Goal: Check status: Check status

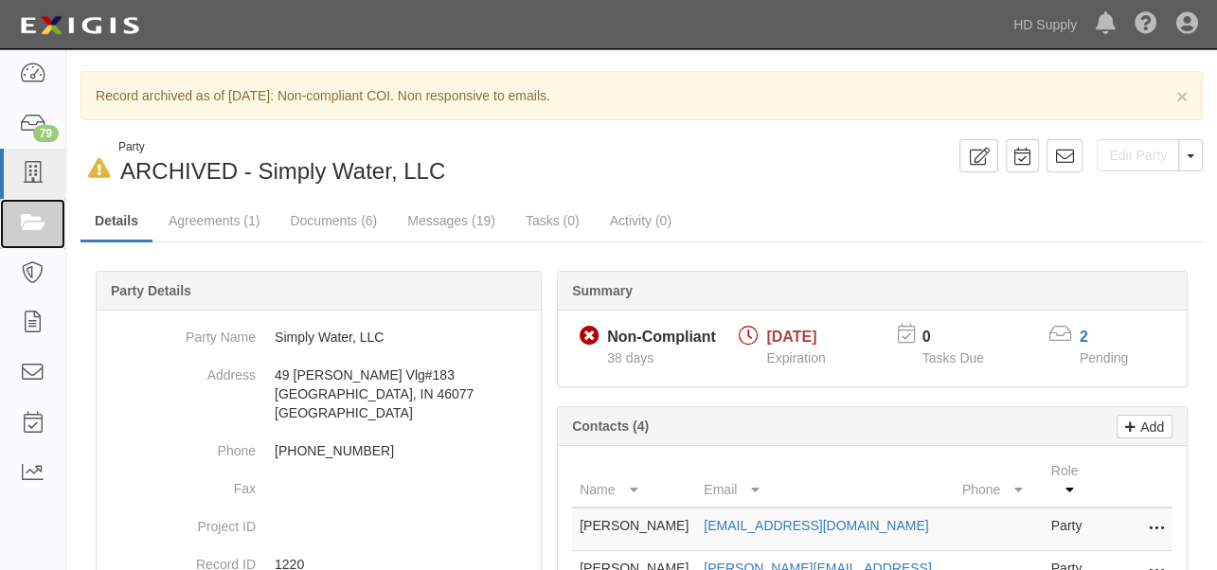
click at [34, 224] on icon at bounding box center [32, 224] width 27 height 22
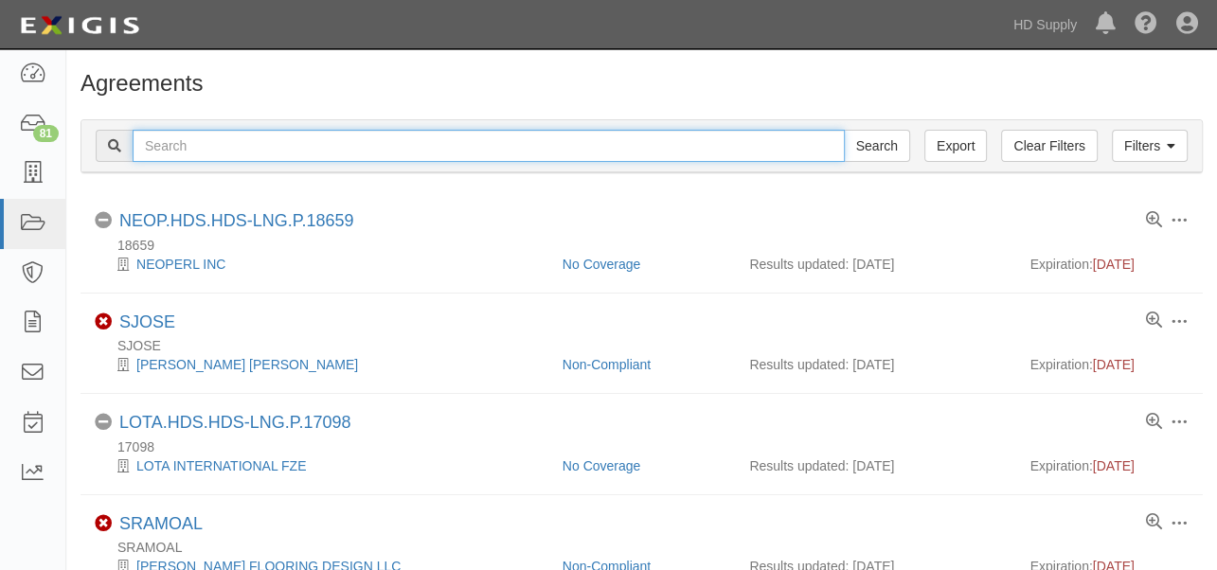
click at [224, 146] on input "text" at bounding box center [489, 146] width 712 height 32
type input "TP&L"
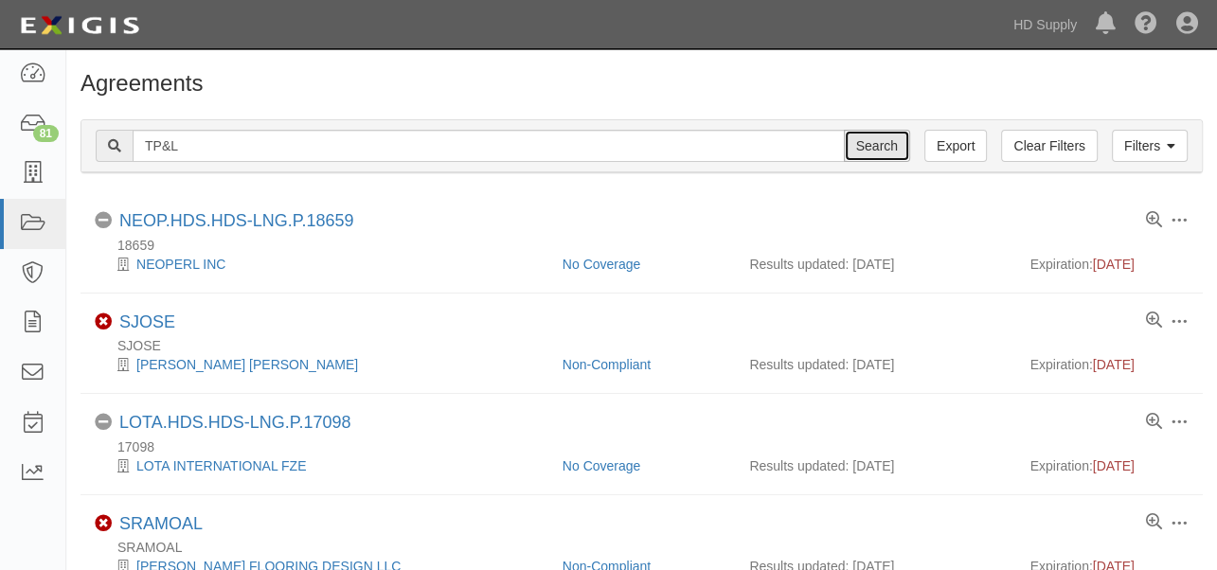
click at [880, 138] on input "Search" at bounding box center [877, 146] width 66 height 32
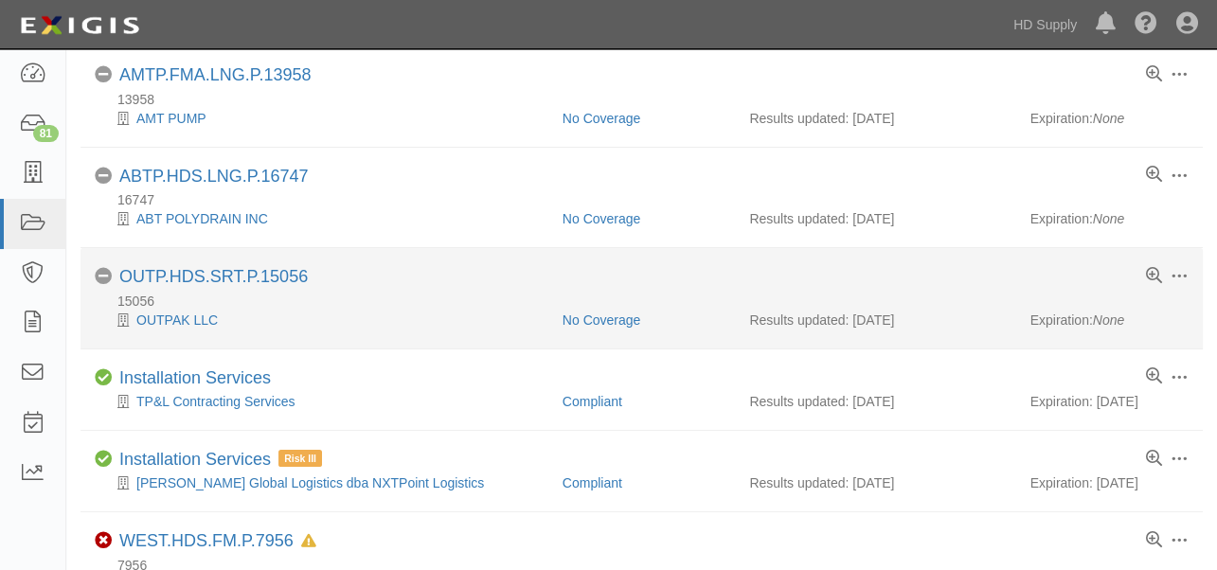
scroll to position [210, 0]
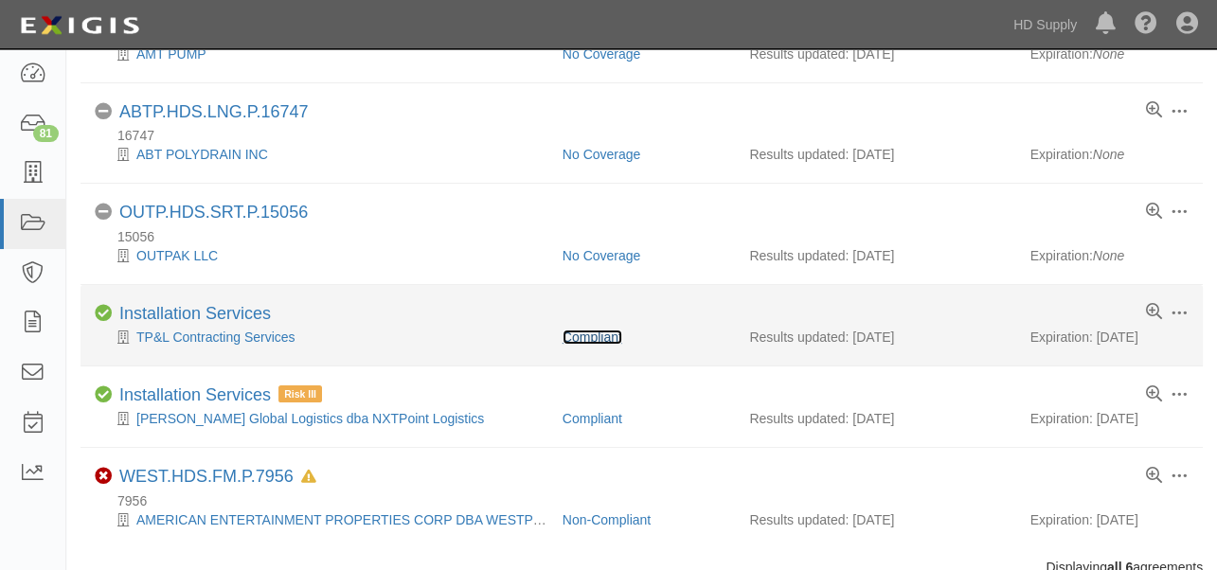
click at [598, 336] on link "Compliant" at bounding box center [593, 337] width 60 height 15
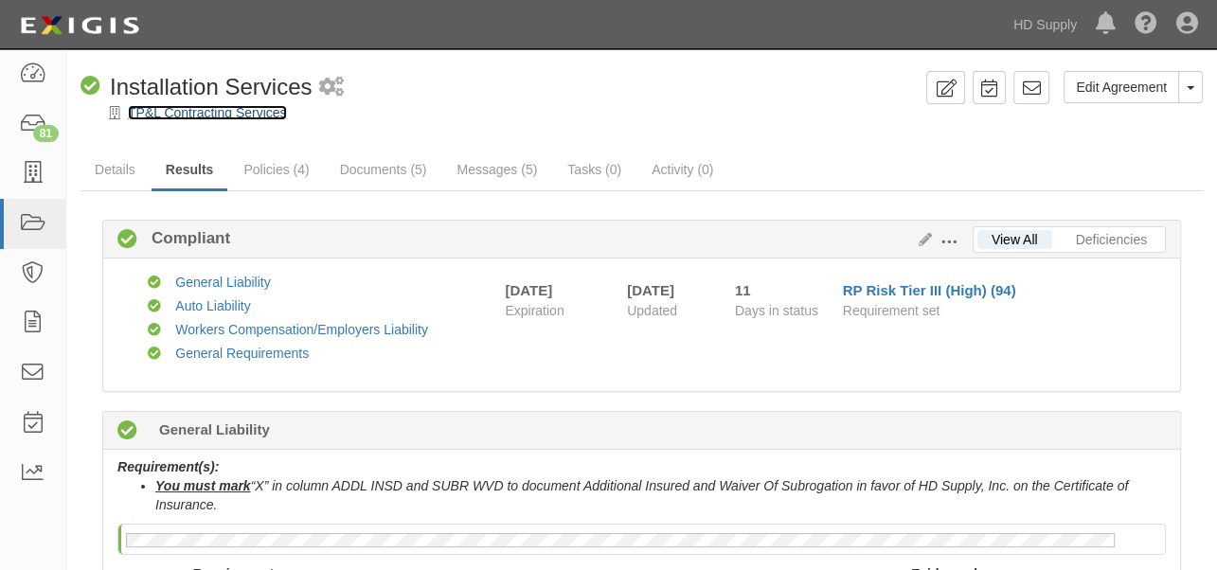
click at [206, 116] on link "TP&L Contracting Services" at bounding box center [207, 112] width 159 height 15
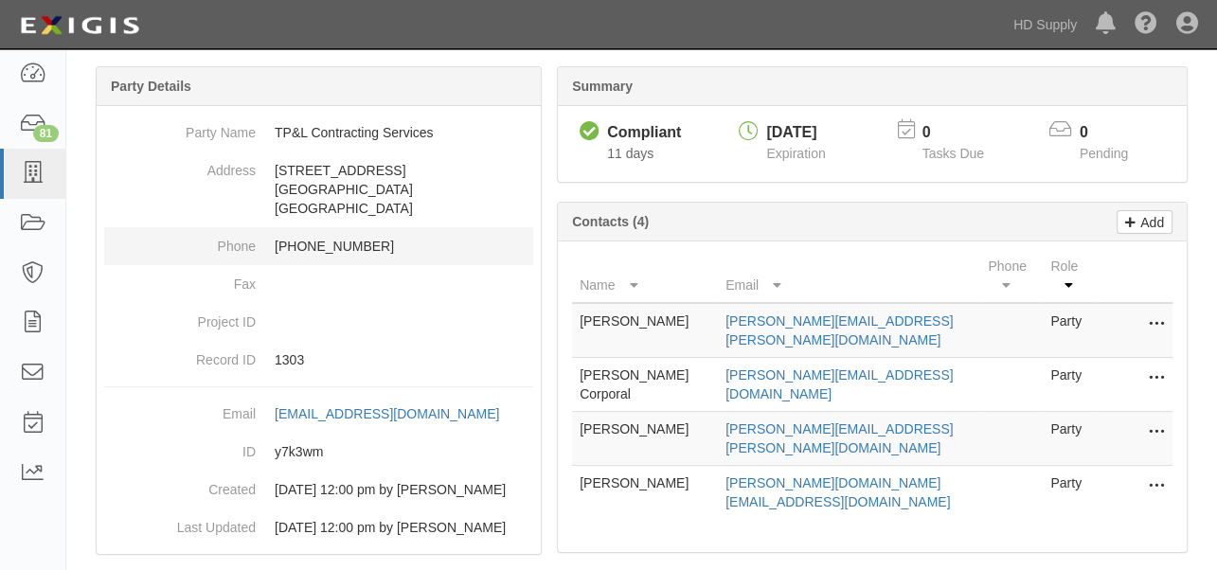
scroll to position [210, 0]
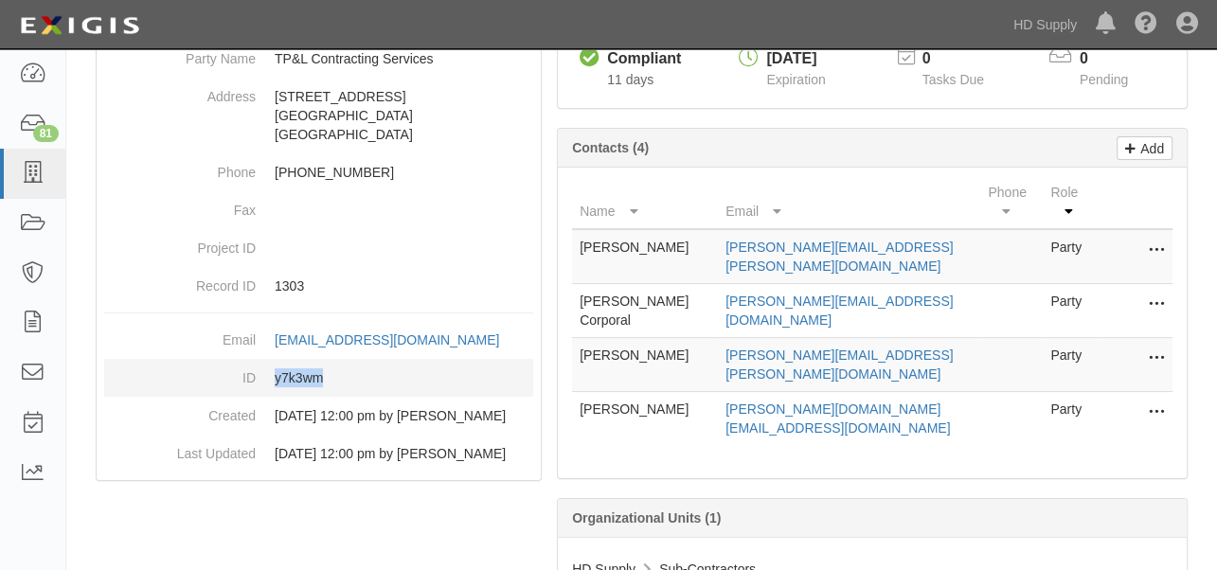
drag, startPoint x: 332, startPoint y: 395, endPoint x: 275, endPoint y: 403, distance: 57.3
click at [275, 397] on dd "y7k3wm" at bounding box center [318, 378] width 429 height 38
copy dd "y7k3wm"
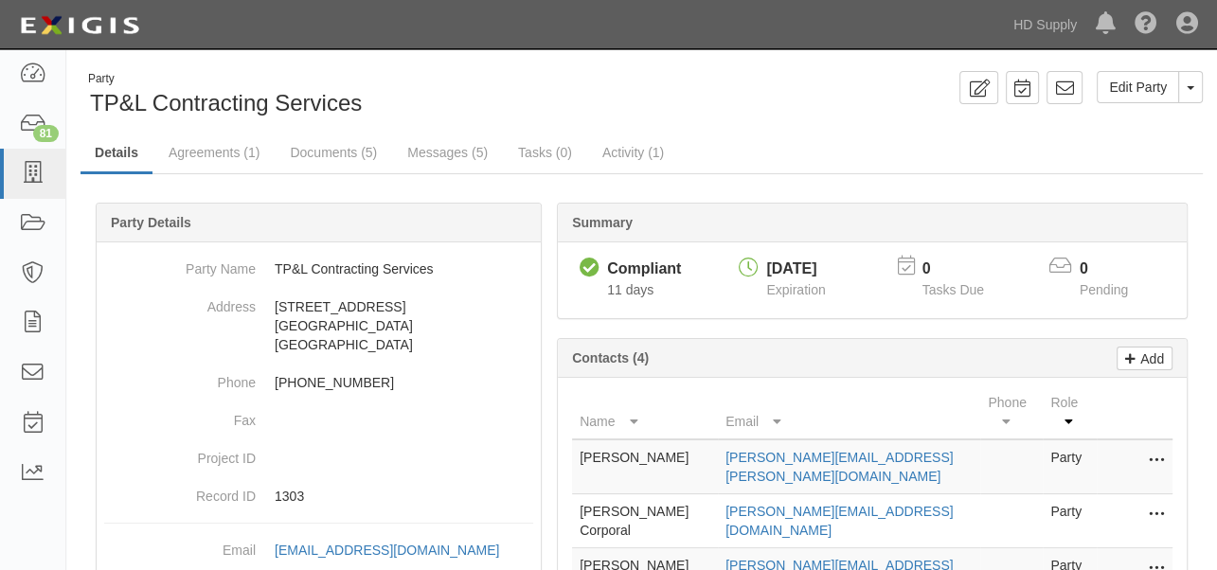
scroll to position [0, 0]
click at [215, 161] on link "Agreements (1)" at bounding box center [213, 154] width 119 height 41
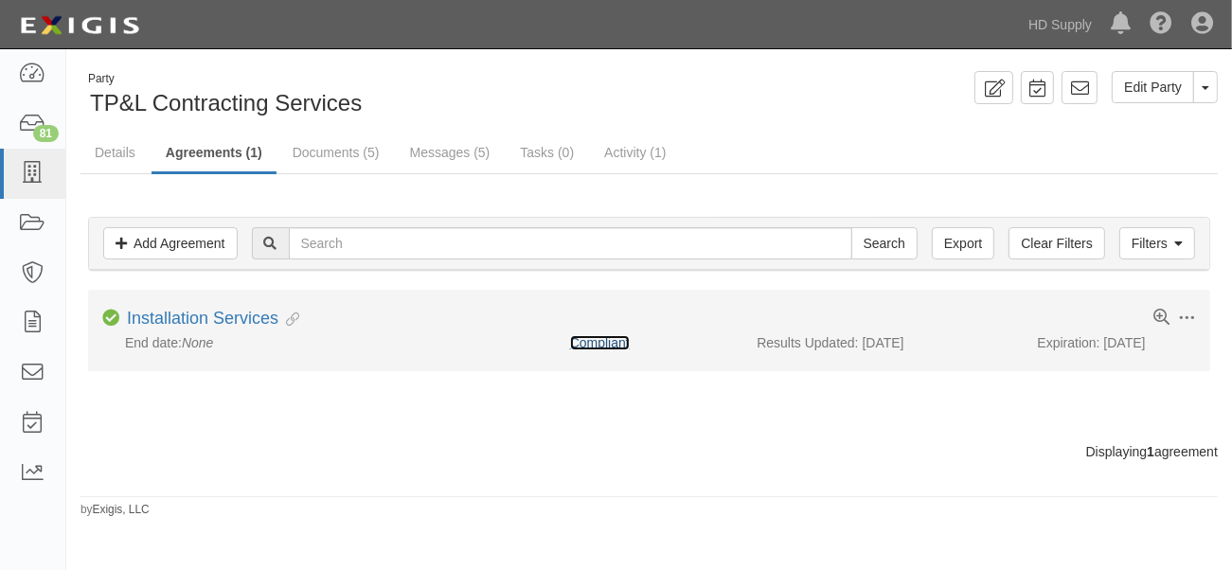
click at [595, 344] on link "Compliant" at bounding box center [600, 342] width 60 height 15
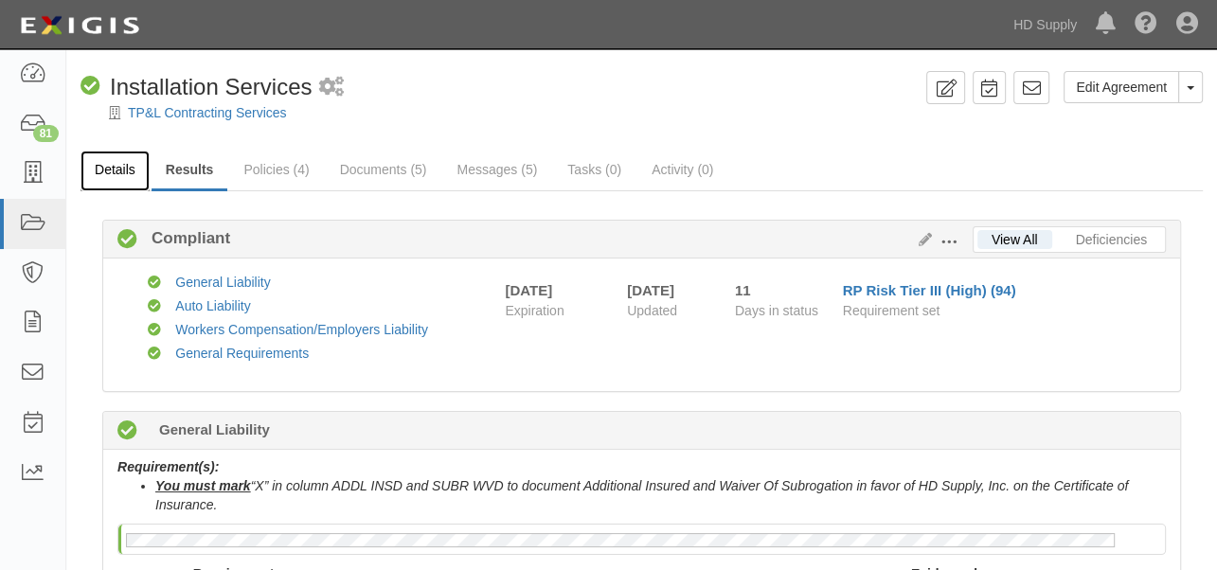
click at [110, 170] on link "Details" at bounding box center [115, 171] width 69 height 41
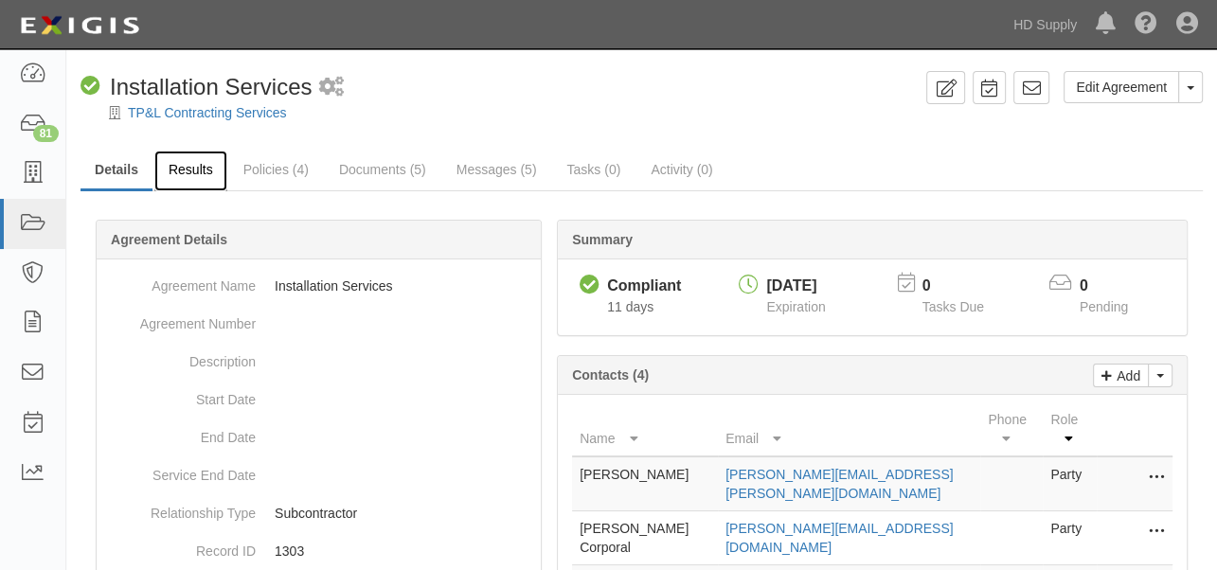
click at [196, 178] on link "Results" at bounding box center [190, 171] width 73 height 41
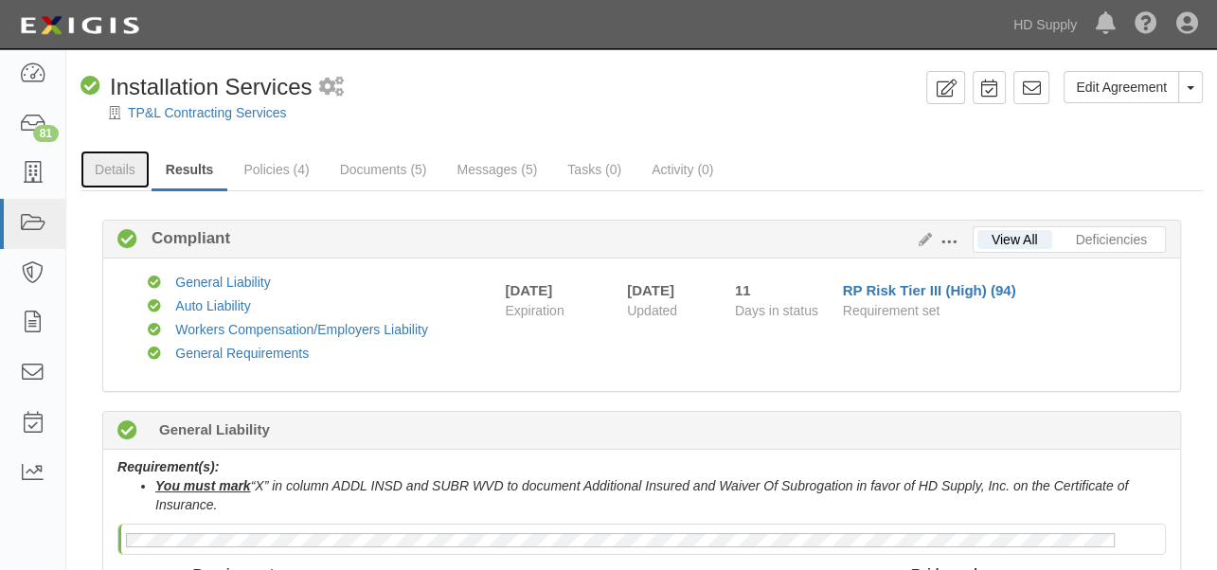
drag, startPoint x: 108, startPoint y: 169, endPoint x: 204, endPoint y: 232, distance: 114.8
click at [108, 169] on link "Details" at bounding box center [115, 170] width 69 height 38
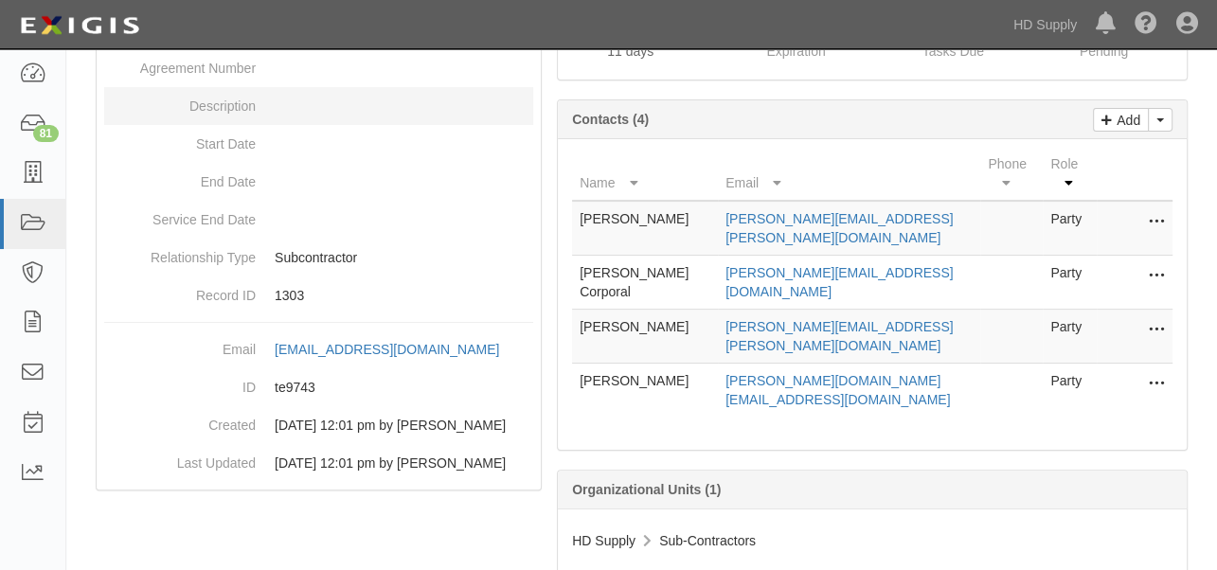
scroll to position [258, 0]
